Goal: Navigation & Orientation: Understand site structure

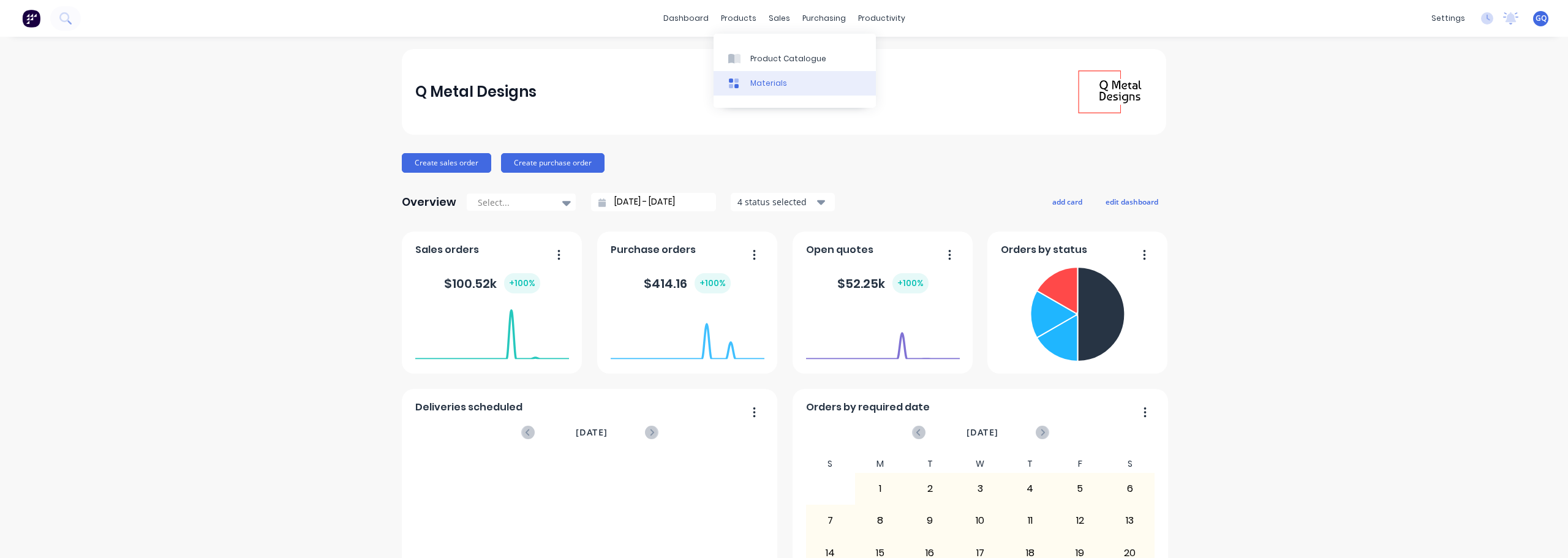
click at [764, 87] on div "Materials" at bounding box center [769, 83] width 37 height 11
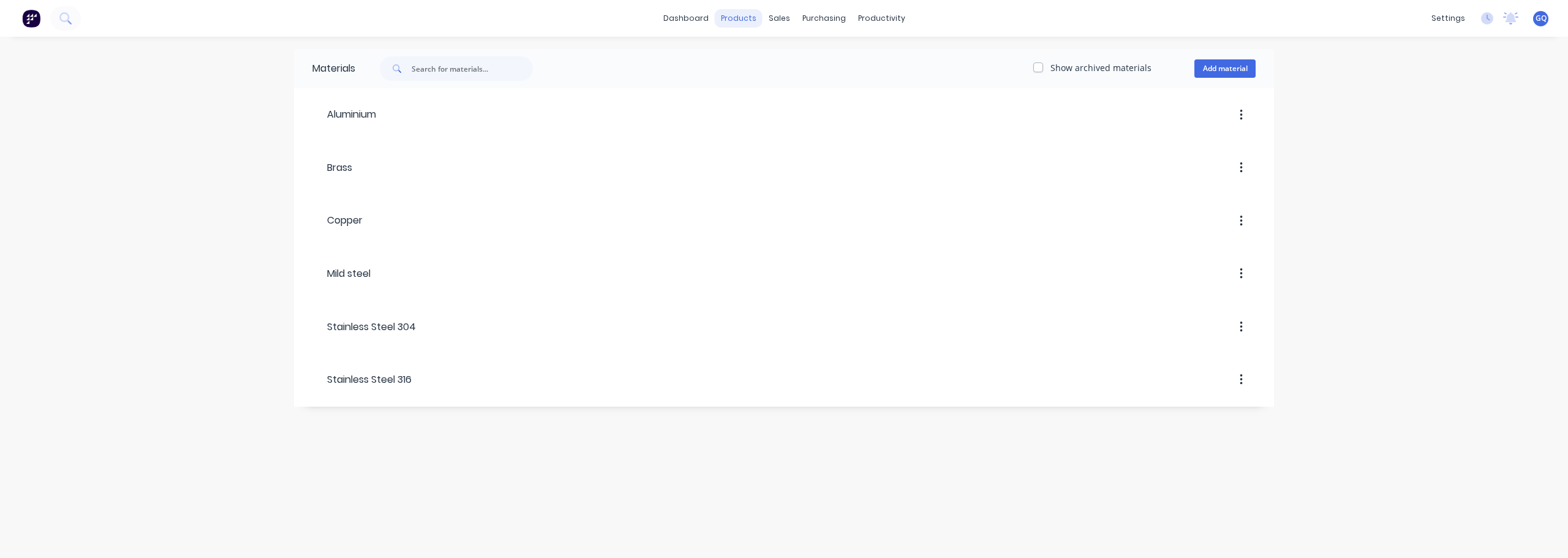
click at [744, 20] on div "products" at bounding box center [738, 18] width 48 height 19
click at [759, 59] on div "Product Catalogue" at bounding box center [793, 59] width 76 height 11
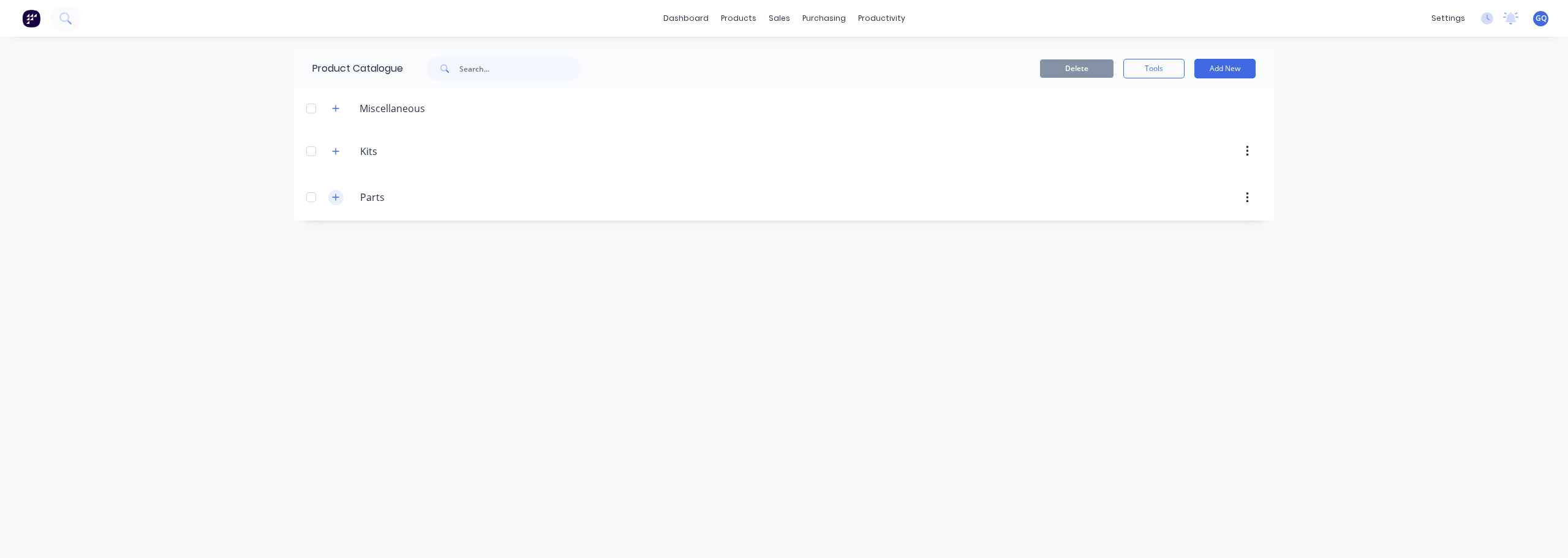
click at [334, 197] on icon "button" at bounding box center [335, 197] width 7 height 7
click at [334, 197] on icon "button" at bounding box center [335, 197] width 7 height 1
click at [334, 107] on icon "button" at bounding box center [336, 108] width 8 height 9
